Goal: Information Seeking & Learning: Learn about a topic

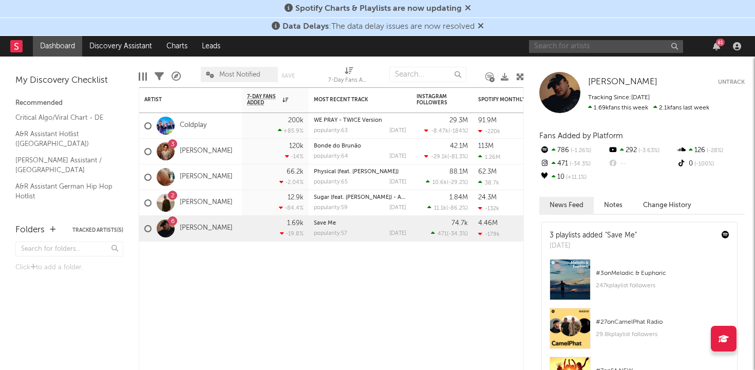
click at [572, 47] on input "text" at bounding box center [606, 46] width 154 height 13
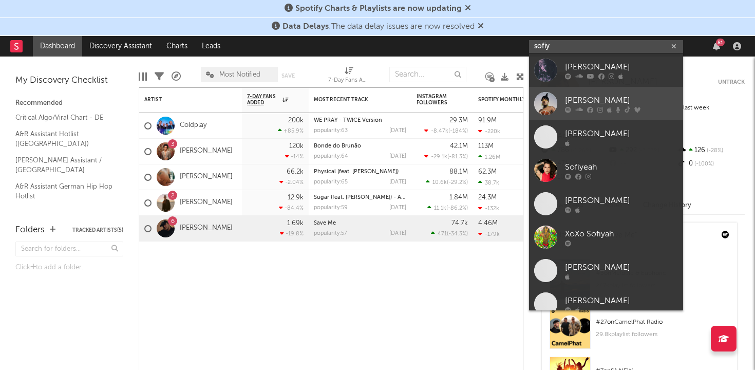
type input "sofiy"
click at [587, 104] on div "[PERSON_NAME]" at bounding box center [621, 100] width 113 height 12
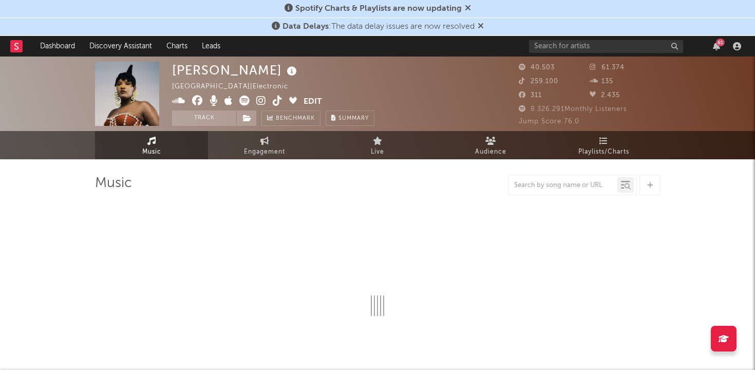
select select "6m"
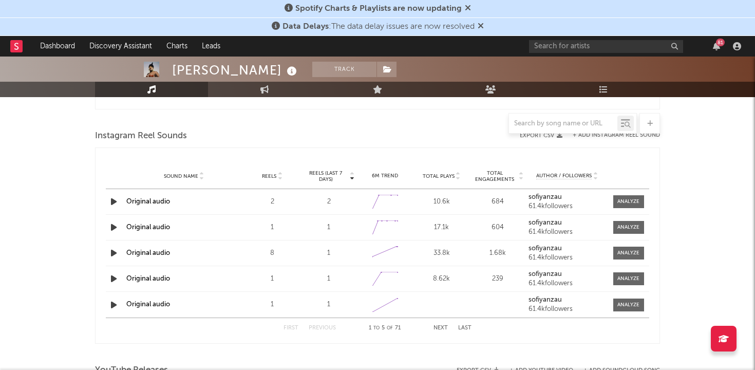
scroll to position [806, 0]
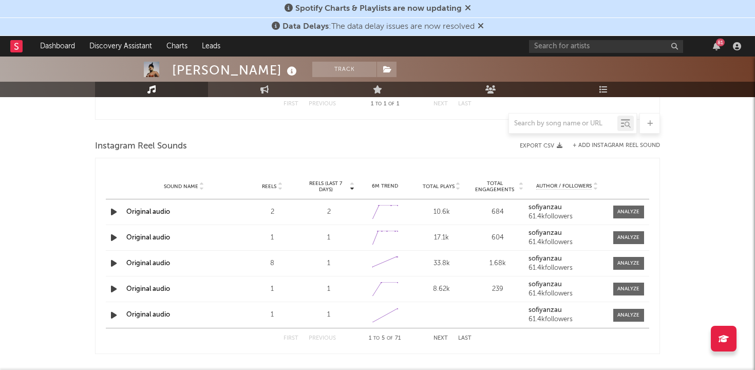
click at [441, 340] on button "Next" at bounding box center [441, 338] width 14 height 6
